Goal: Transaction & Acquisition: Obtain resource

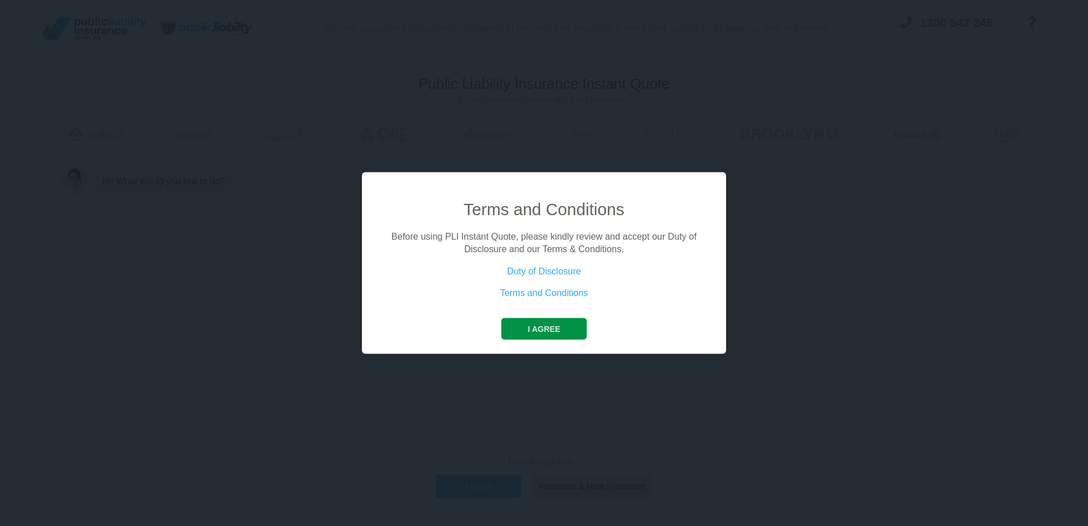
click at [540, 328] on button "I agree" at bounding box center [543, 329] width 85 height 22
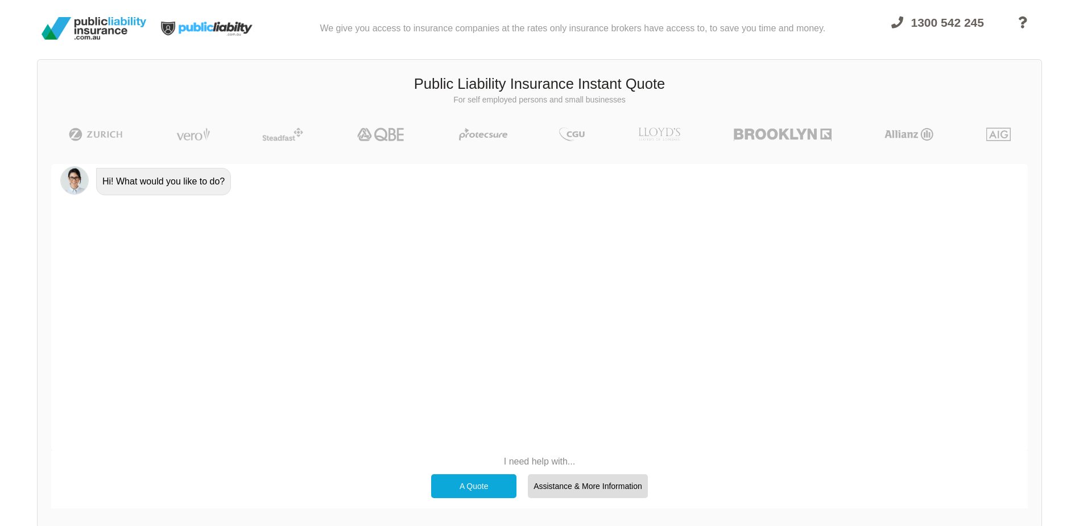
click at [490, 482] on div "A Quote" at bounding box center [473, 486] width 85 height 24
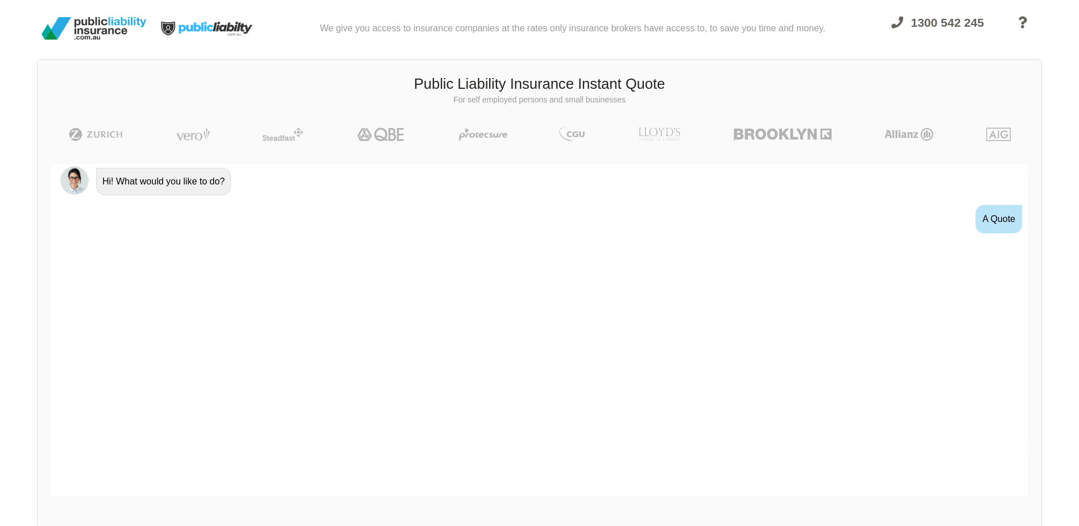
scroll to position [13, 0]
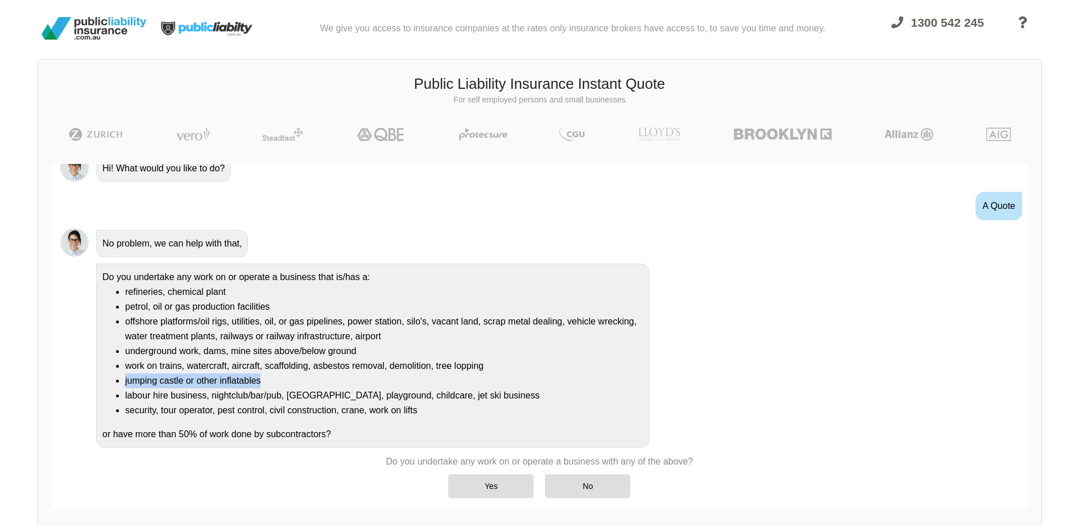
drag, startPoint x: 257, startPoint y: 381, endPoint x: 122, endPoint y: 386, distance: 135.5
click at [122, 386] on ul "refineries, chemical plant petrol, oil or gas production facilities offshore pl…" at bounding box center [372, 351] width 541 height 133
drag, startPoint x: 122, startPoint y: 386, endPoint x: 143, endPoint y: 386, distance: 21.6
copy li "jumping castle or other inflatables"
click at [496, 487] on div "Yes" at bounding box center [490, 486] width 85 height 24
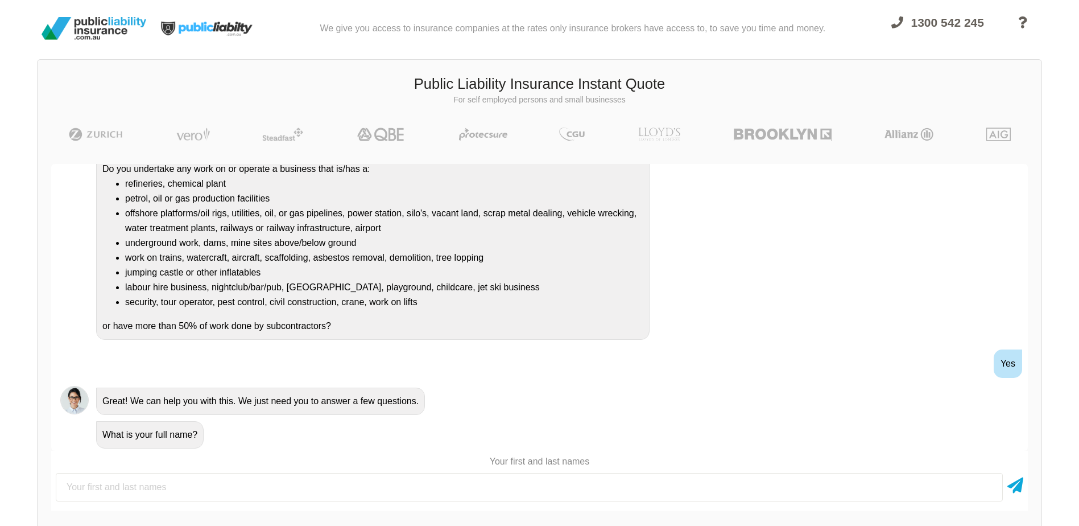
scroll to position [122, 0]
click at [174, 488] on input "text" at bounding box center [529, 487] width 947 height 28
type input "[PERSON_NAME]"
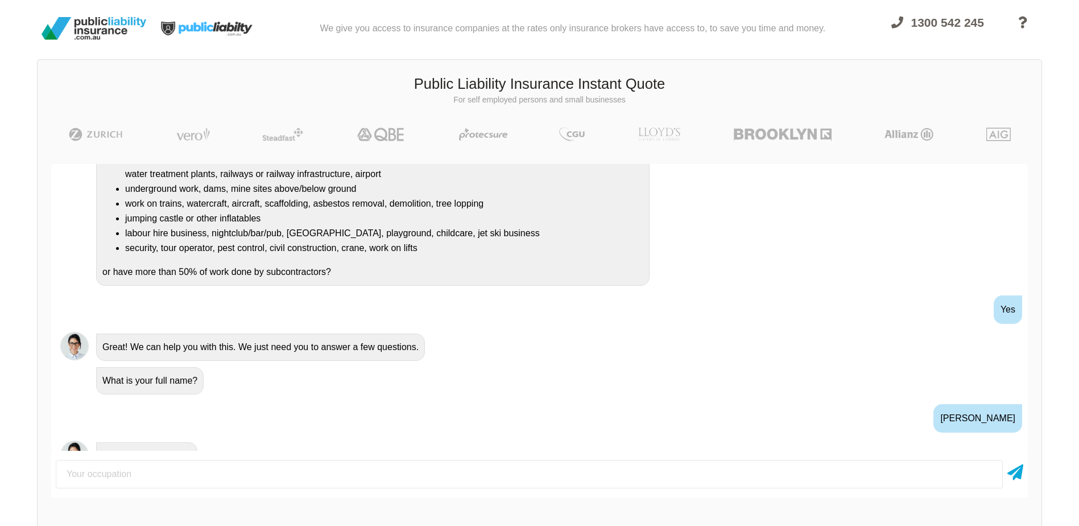
scroll to position [264, 0]
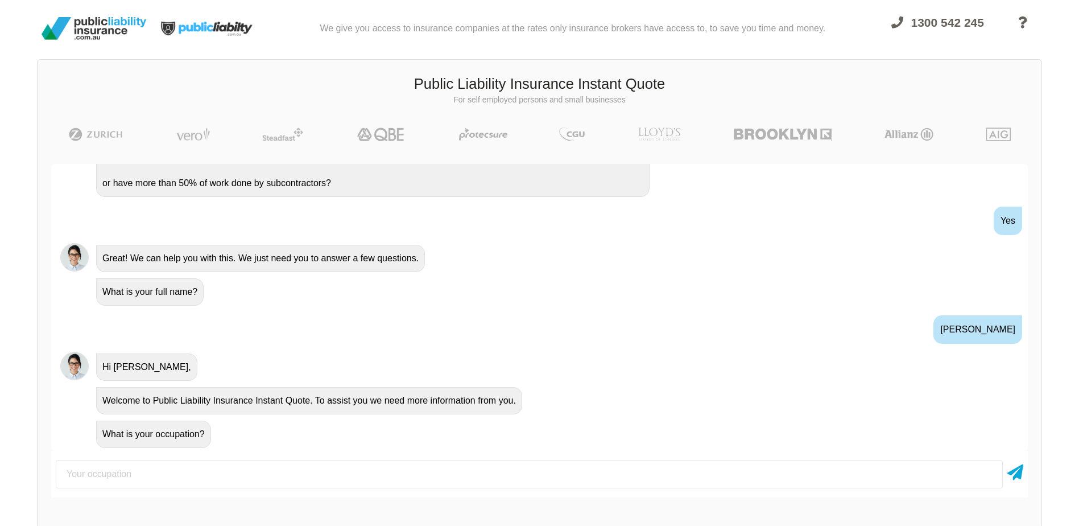
click at [160, 473] on input "text" at bounding box center [529, 474] width 947 height 28
type input "D"
type input "Owner operator of jumping castle hire business"
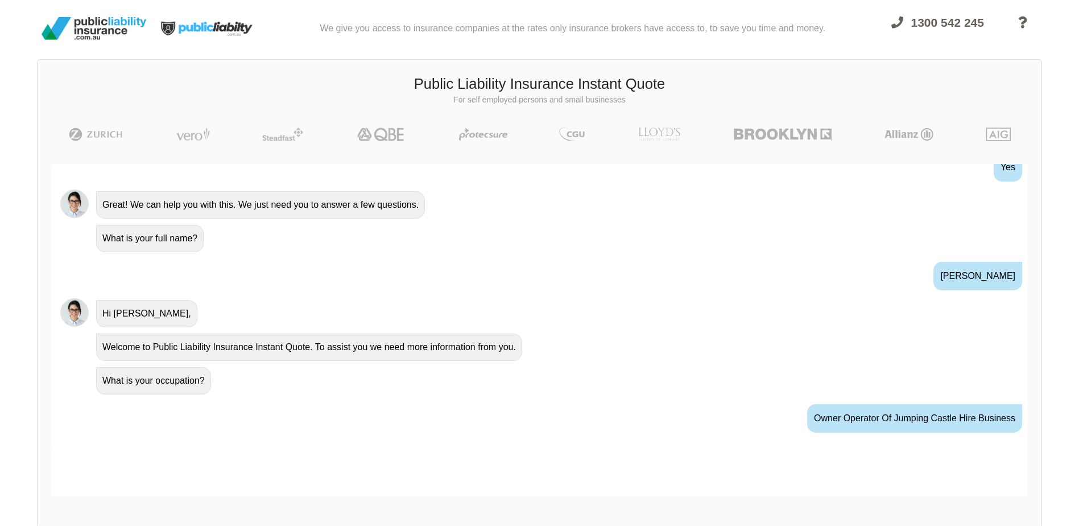
scroll to position [339, 0]
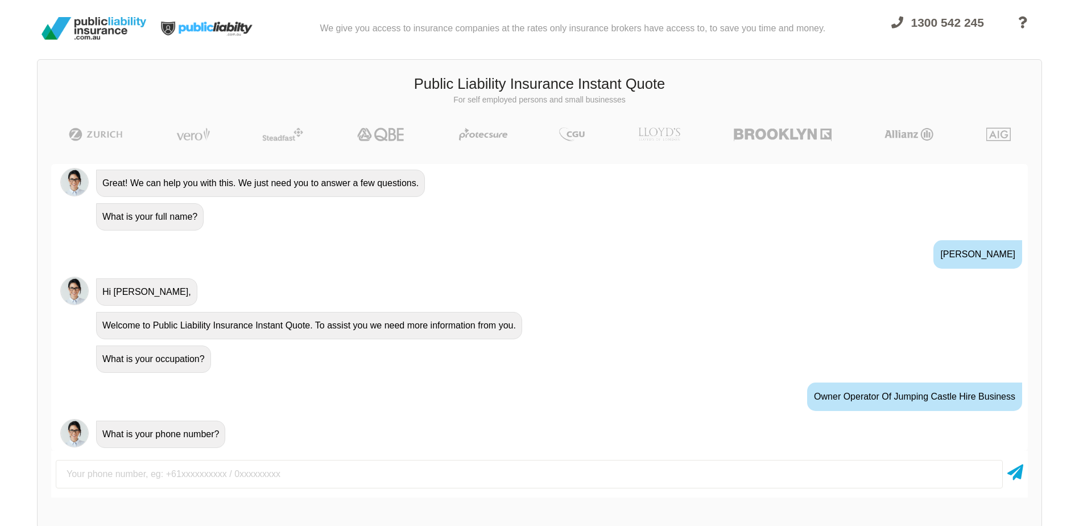
click at [161, 471] on input "text" at bounding box center [529, 474] width 947 height 28
type input "[PHONE_NUMBER]"
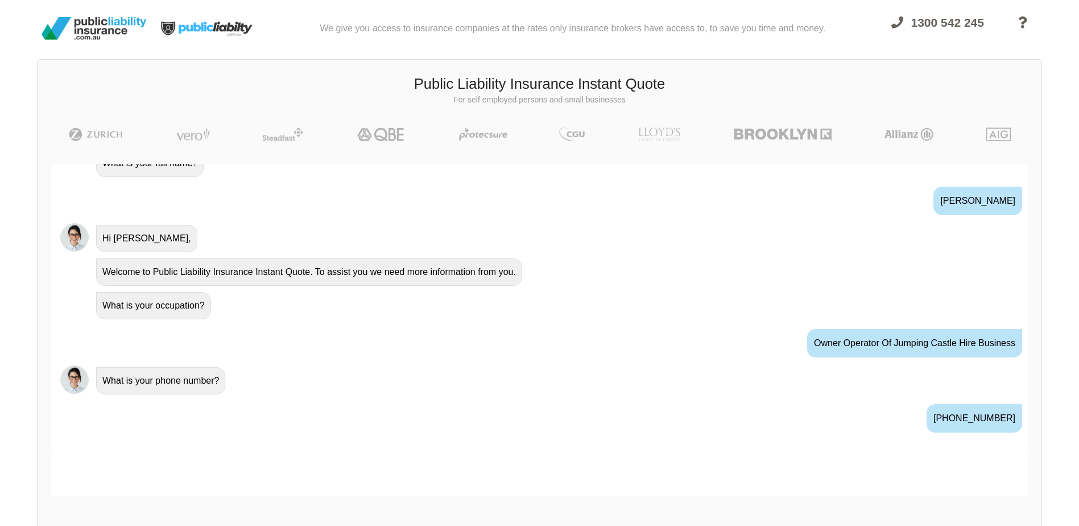
scroll to position [414, 0]
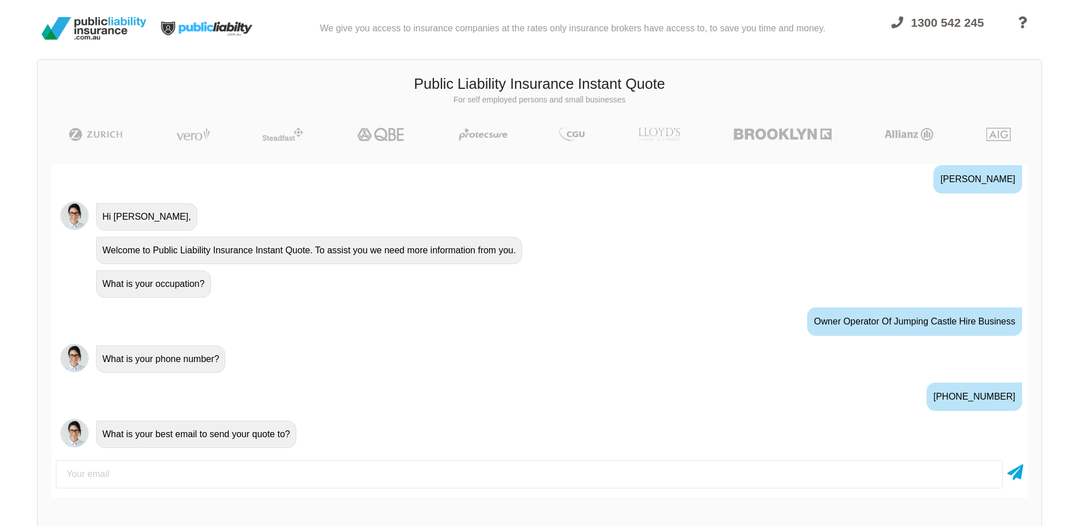
click at [323, 471] on input "email" at bounding box center [529, 474] width 947 height 28
type input "[EMAIL_ADDRESS][DOMAIN_NAME]"
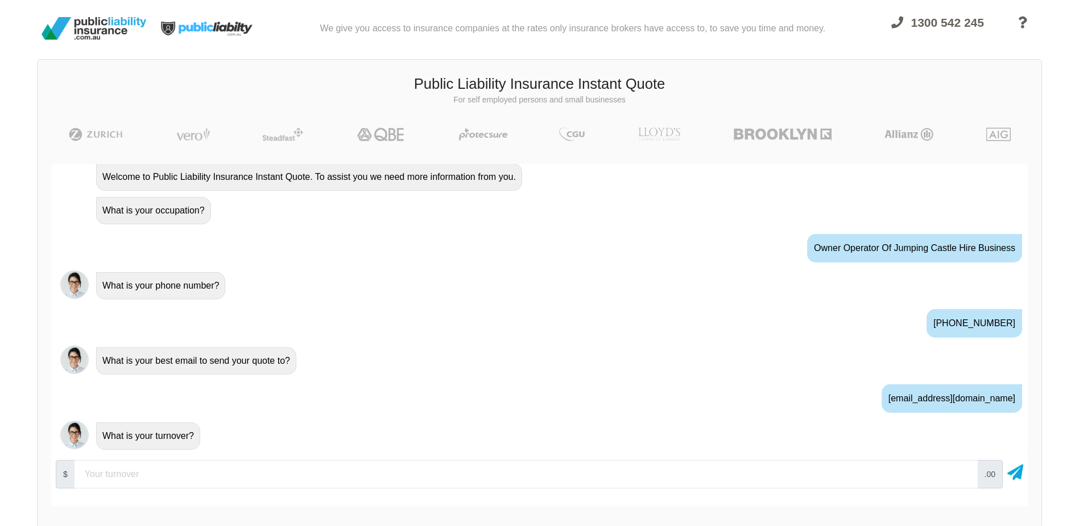
scroll to position [489, 0]
click at [330, 466] on input "number" at bounding box center [527, 474] width 904 height 28
type input "1"
type input "50000"
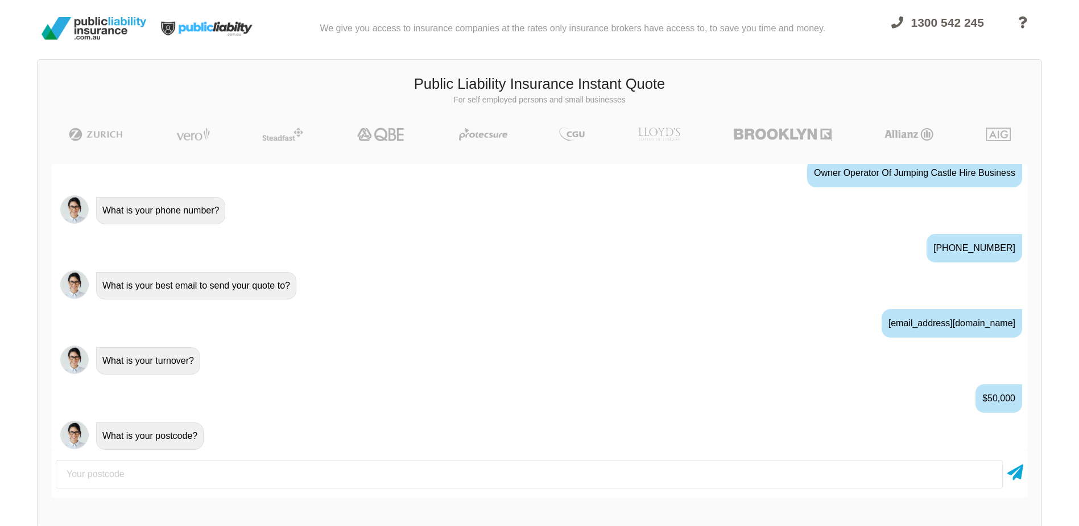
scroll to position [564, 0]
click at [286, 464] on input "number" at bounding box center [529, 474] width 947 height 28
type input "3135"
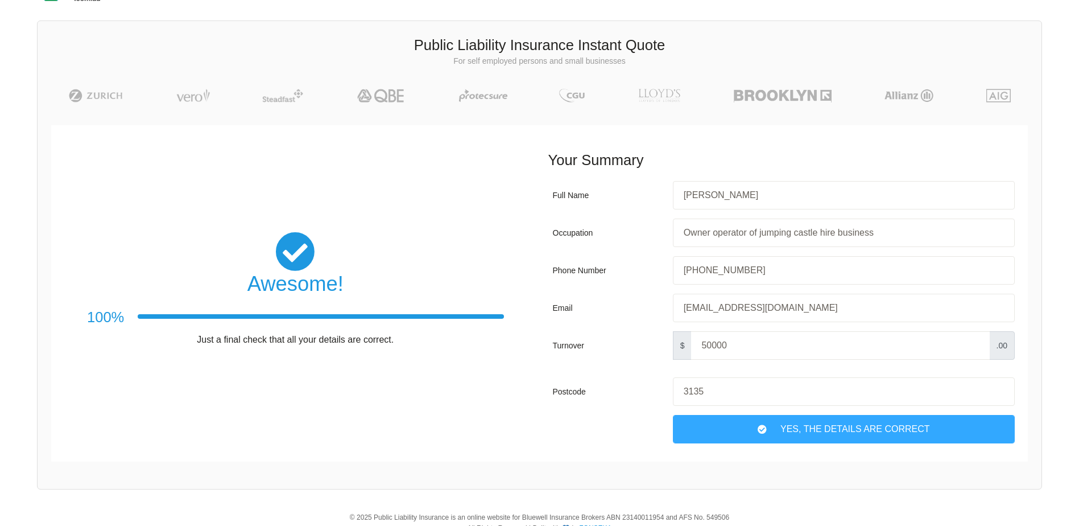
scroll to position [22, 0]
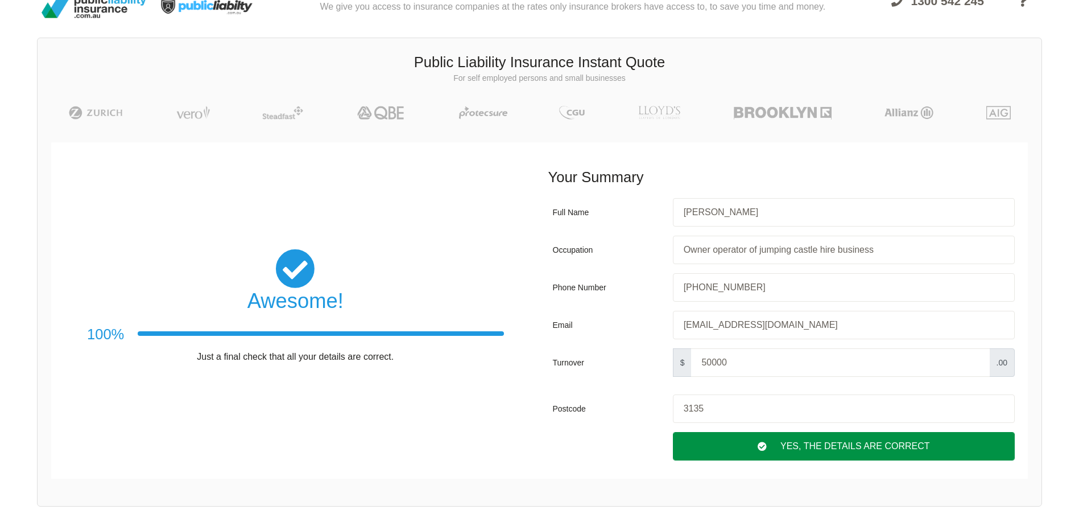
click at [714, 443] on div "Yes, The Details are correct" at bounding box center [844, 446] width 342 height 28
